Goal: Navigation & Orientation: Find specific page/section

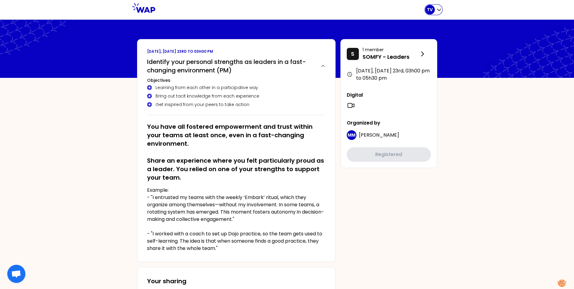
click at [441, 10] on icon "button" at bounding box center [439, 10] width 6 height 6
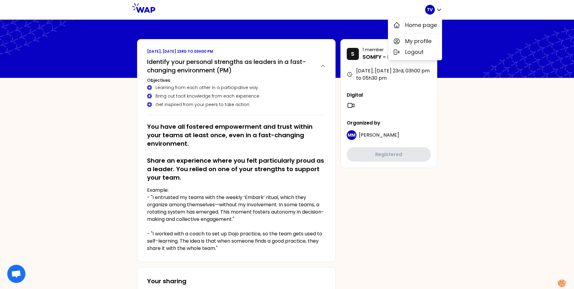
click at [457, 10] on div "TV Home page My profile Logout" at bounding box center [287, 10] width 574 height 20
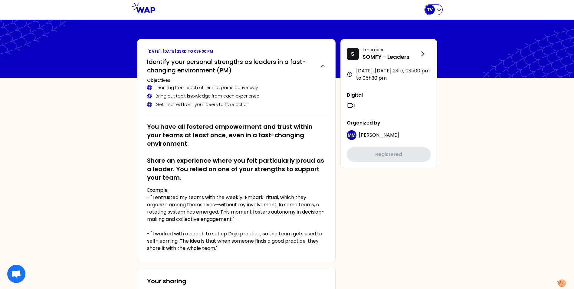
click at [441, 11] on icon "button" at bounding box center [439, 10] width 6 height 6
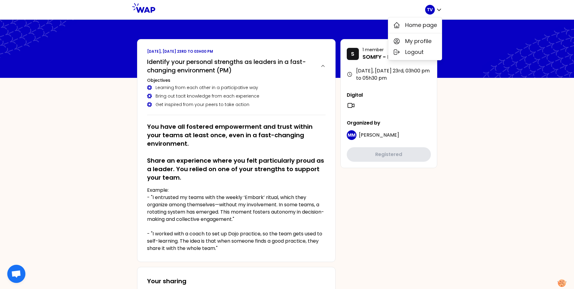
click at [479, 11] on div "TV Home page My profile Logout" at bounding box center [287, 10] width 574 height 20
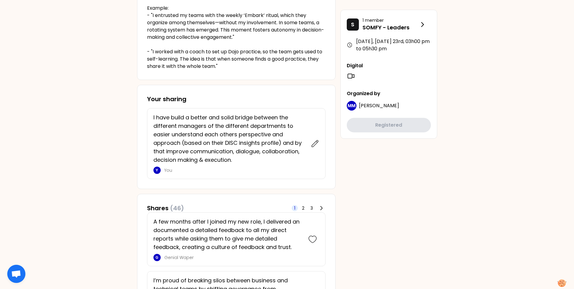
scroll to position [61, 0]
